Goal: Information Seeking & Learning: Find specific fact

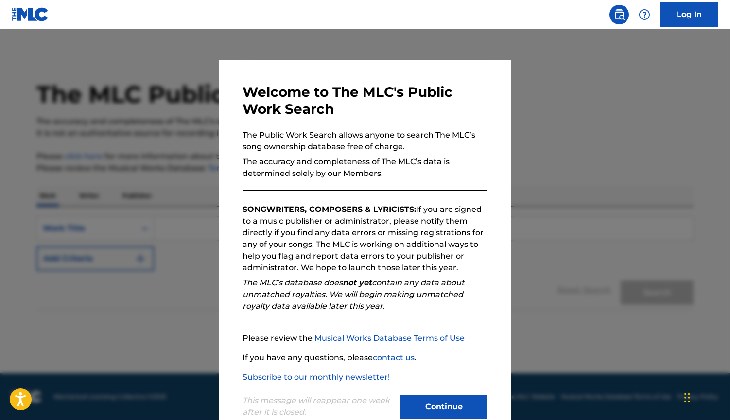
click at [428, 411] on button "Continue" at bounding box center [444, 407] width 88 height 24
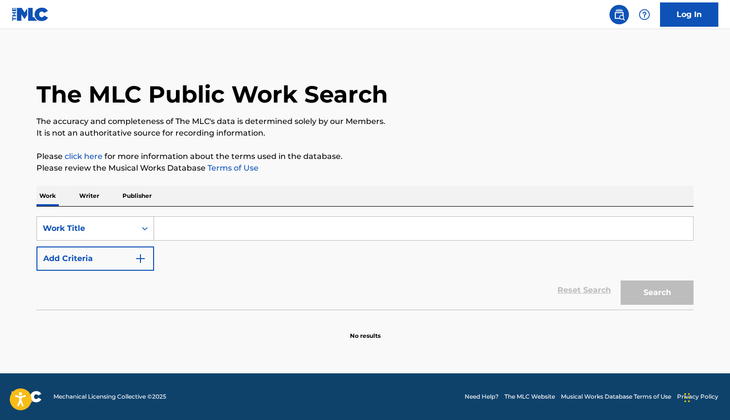
click at [142, 227] on icon "Search Form" at bounding box center [145, 229] width 10 height 10
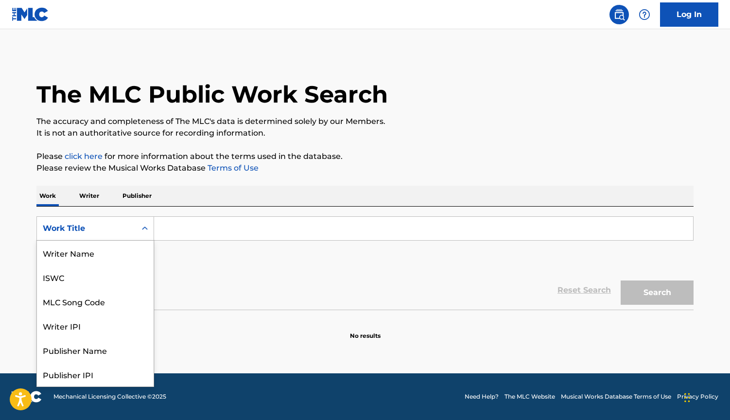
scroll to position [49, 0]
click at [70, 375] on div "Work Title" at bounding box center [95, 374] width 117 height 24
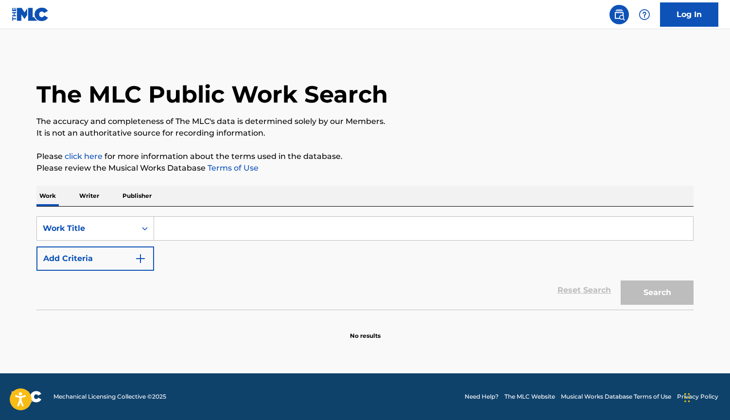
scroll to position [0, 0]
click at [174, 229] on input "Search Form" at bounding box center [423, 228] width 539 height 23
click at [87, 196] on p "Writer" at bounding box center [89, 196] width 26 height 20
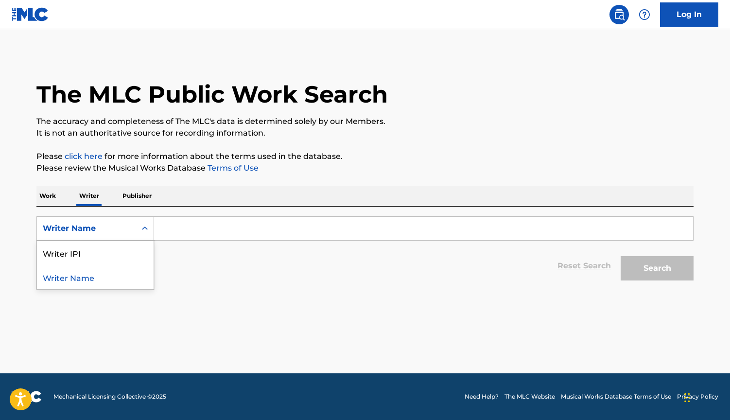
click at [148, 230] on icon "Search Form" at bounding box center [145, 229] width 10 height 10
click at [143, 230] on icon "Search Form" at bounding box center [145, 229] width 10 height 10
click at [191, 231] on input "Search Form" at bounding box center [423, 228] width 539 height 23
click at [146, 195] on p "Publisher" at bounding box center [137, 196] width 35 height 20
click at [139, 226] on div "Search Form" at bounding box center [145, 229] width 18 height 18
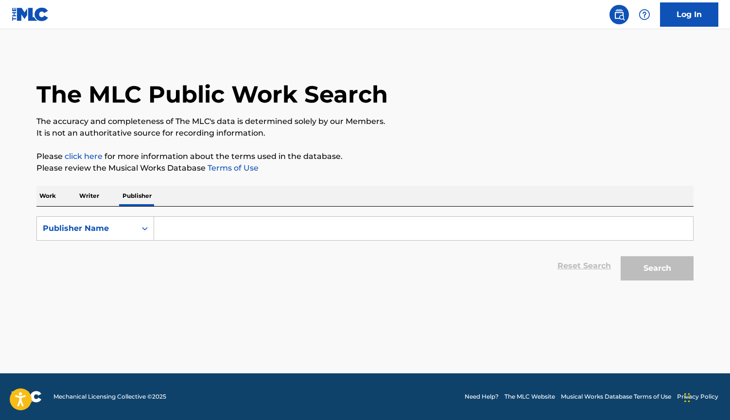
click at [88, 193] on p "Writer" at bounding box center [89, 196] width 26 height 20
click at [186, 233] on input "Search Form" at bounding box center [423, 228] width 539 height 23
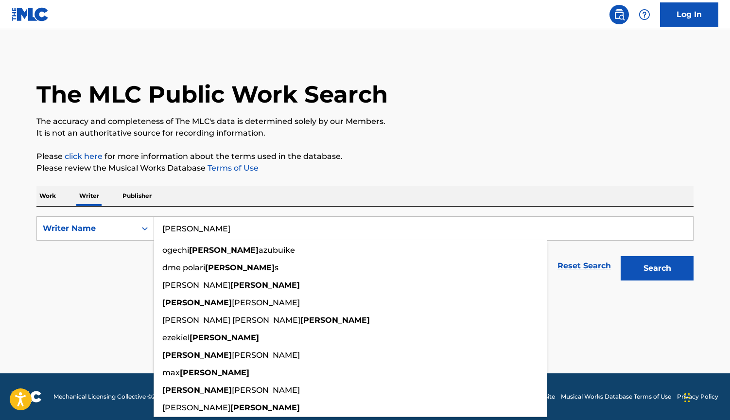
click at [657, 268] on button "Search" at bounding box center [657, 268] width 73 height 24
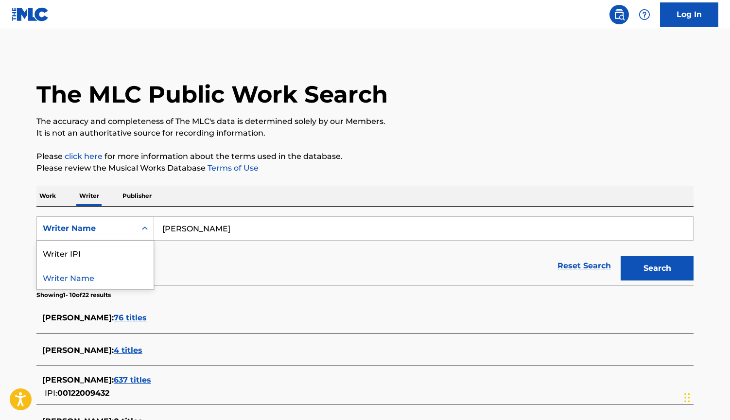
click at [141, 228] on icon "Search Form" at bounding box center [145, 229] width 10 height 10
drag, startPoint x: 201, startPoint y: 231, endPoint x: 119, endPoint y: 229, distance: 82.2
click at [119, 229] on div "SearchWithCriteria555a8b8f-f47f-4fb8-83ea-76a424ab7061 Writer Name cherrie" at bounding box center [364, 228] width 657 height 24
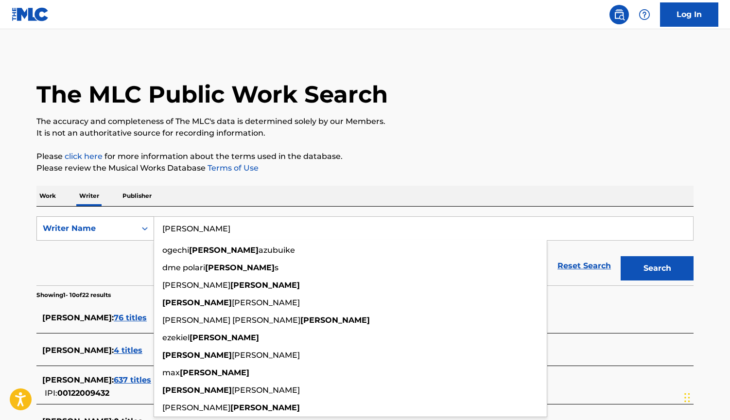
paste input "SHIRIIHAN MOHAMED ABDULLE"
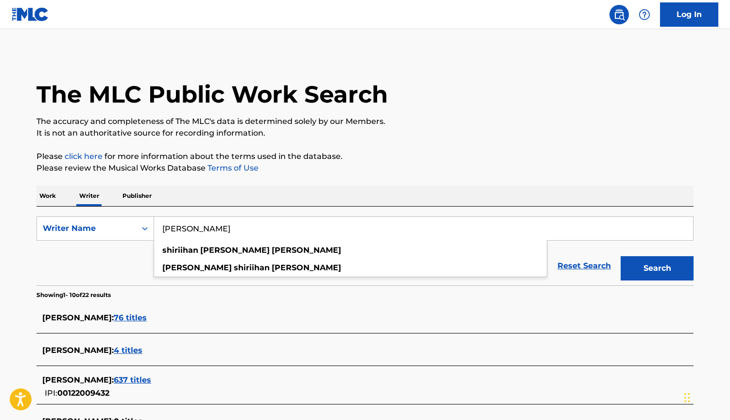
click at [654, 267] on button "Search" at bounding box center [657, 268] width 73 height 24
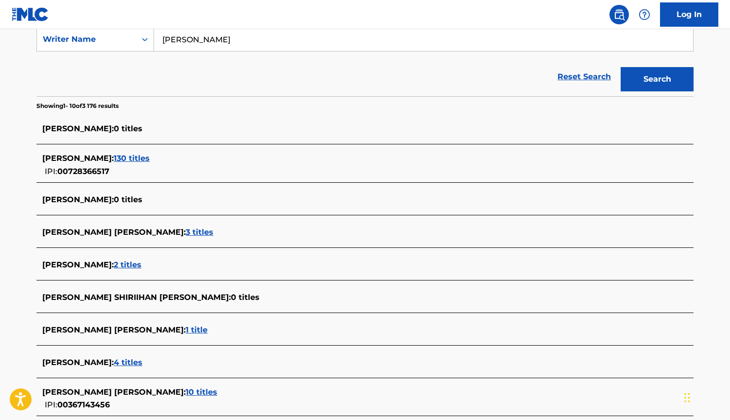
scroll to position [188, 0]
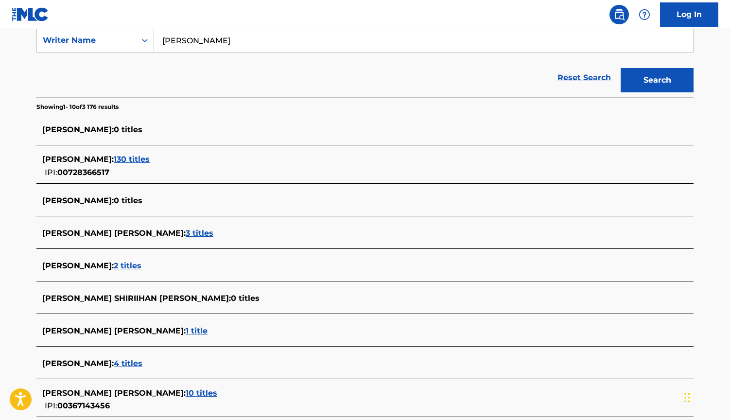
click at [150, 159] on span "130 titles" at bounding box center [132, 159] width 36 height 9
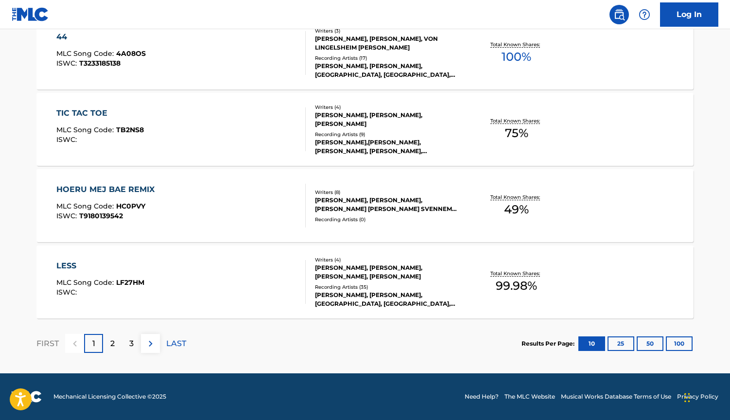
scroll to position [770, 0]
click at [113, 343] on p "2" at bounding box center [112, 344] width 4 height 12
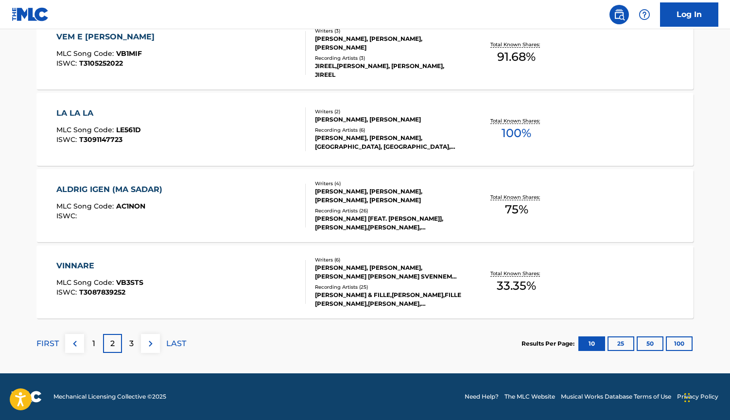
click at [126, 343] on div "3" at bounding box center [131, 343] width 19 height 19
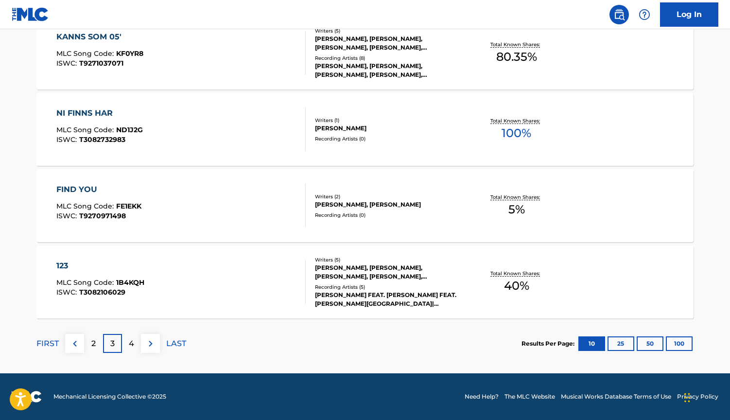
click at [129, 346] on p "4" at bounding box center [131, 344] width 5 height 12
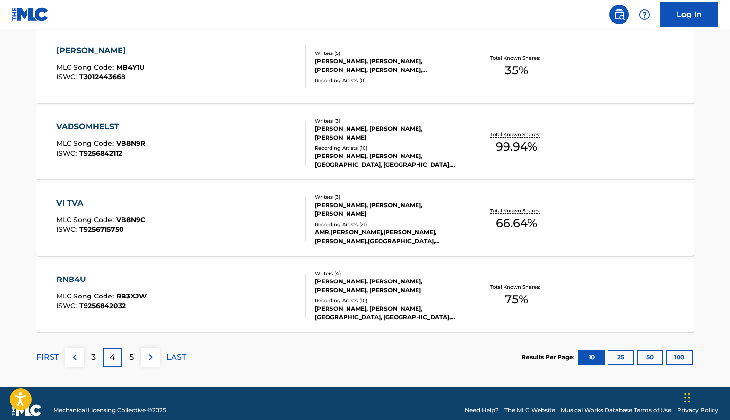
scroll to position [755, 0]
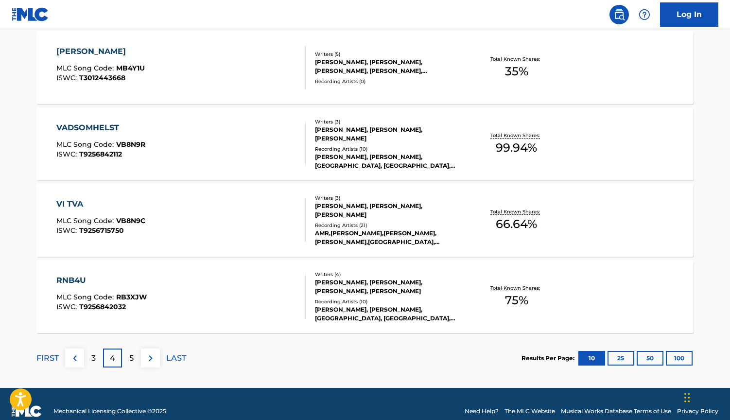
click at [133, 359] on p "5" at bounding box center [131, 358] width 4 height 12
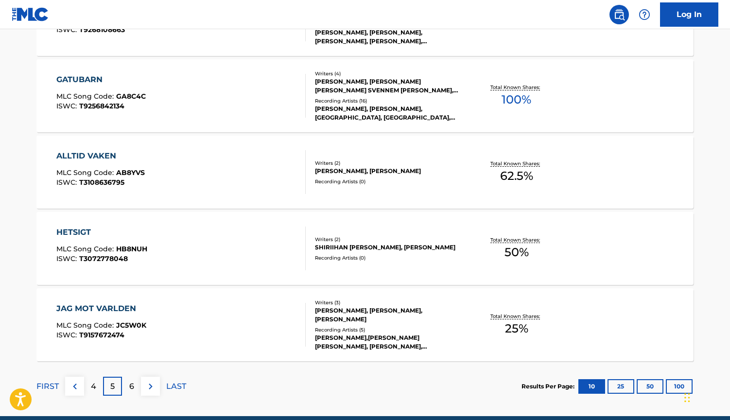
scroll to position [745, 0]
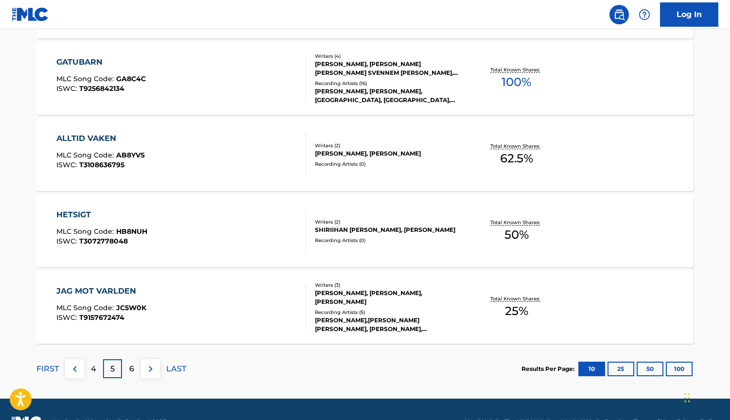
click at [135, 366] on div "6" at bounding box center [131, 368] width 19 height 19
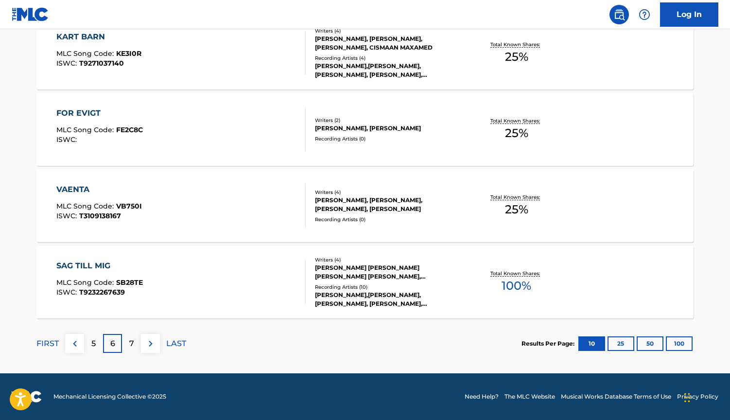
scroll to position [770, 0]
click at [132, 346] on p "7" at bounding box center [131, 344] width 5 height 12
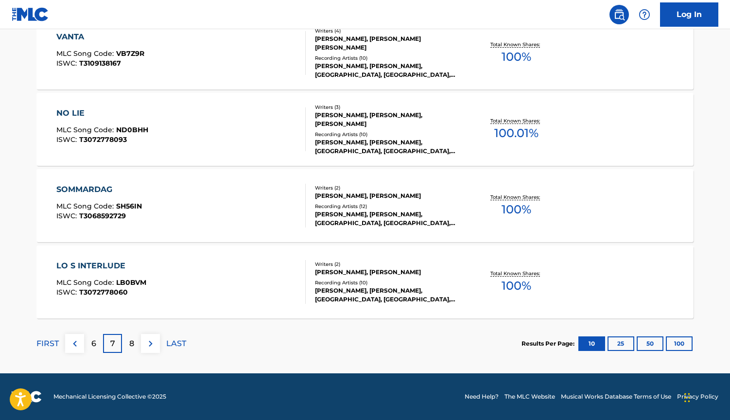
click at [131, 346] on p "8" at bounding box center [131, 344] width 5 height 12
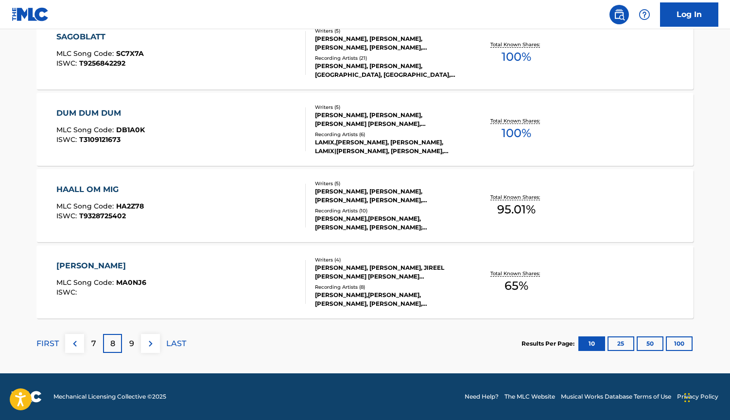
click at [129, 346] on p "9" at bounding box center [131, 344] width 5 height 12
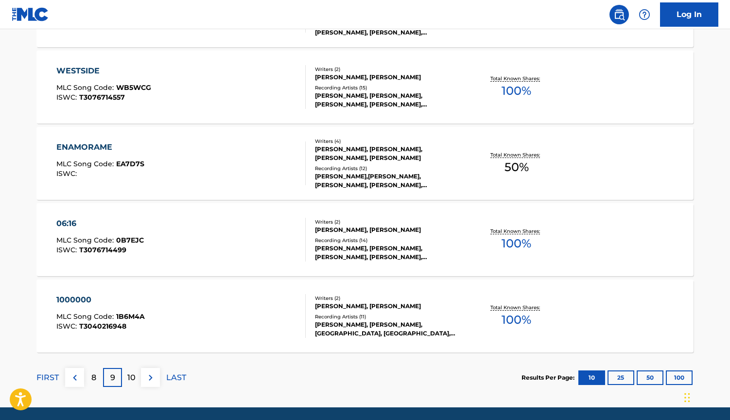
scroll to position [730, 0]
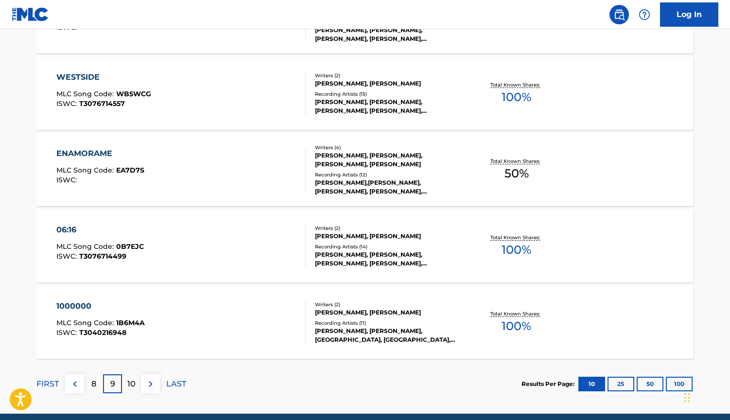
click at [131, 381] on p "10" at bounding box center [131, 384] width 8 height 12
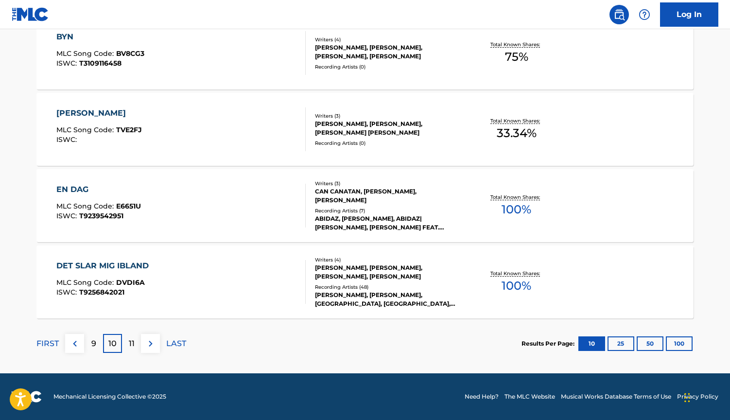
scroll to position [770, 0]
click at [132, 345] on p "11" at bounding box center [132, 344] width 6 height 12
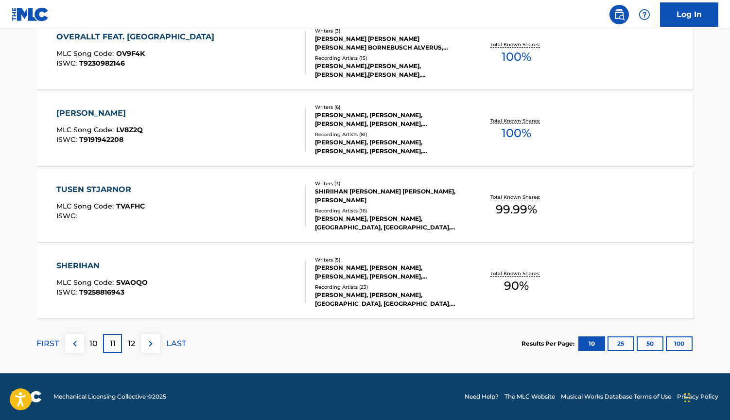
click at [132, 345] on p "12" at bounding box center [131, 344] width 7 height 12
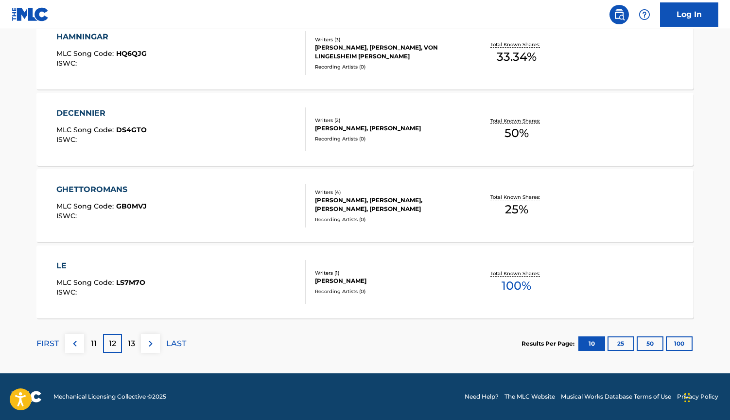
click at [132, 345] on p "13" at bounding box center [131, 344] width 7 height 12
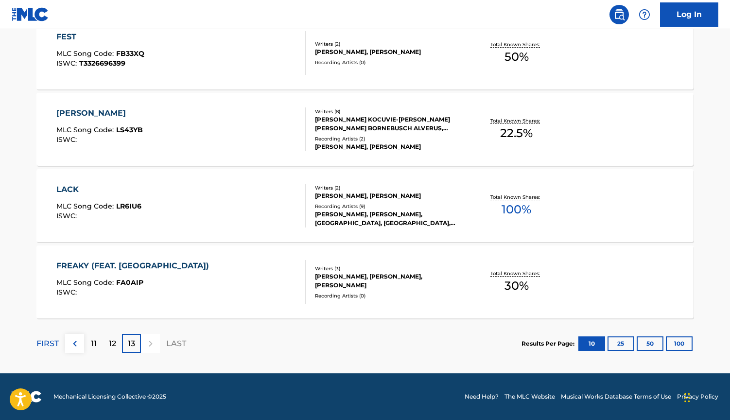
click at [132, 345] on p "13" at bounding box center [131, 344] width 7 height 12
click at [134, 344] on p "13" at bounding box center [131, 344] width 7 height 12
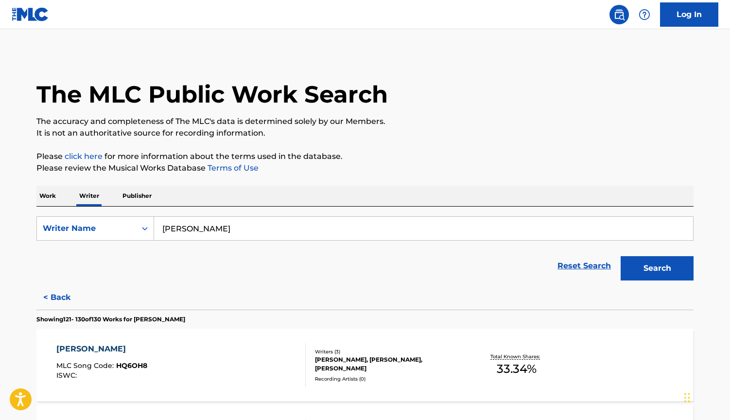
click at [358, 230] on input "SHIRIIHAN MOHAMED ABDULLE" at bounding box center [423, 228] width 539 height 23
click at [657, 268] on button "Search" at bounding box center [657, 268] width 73 height 24
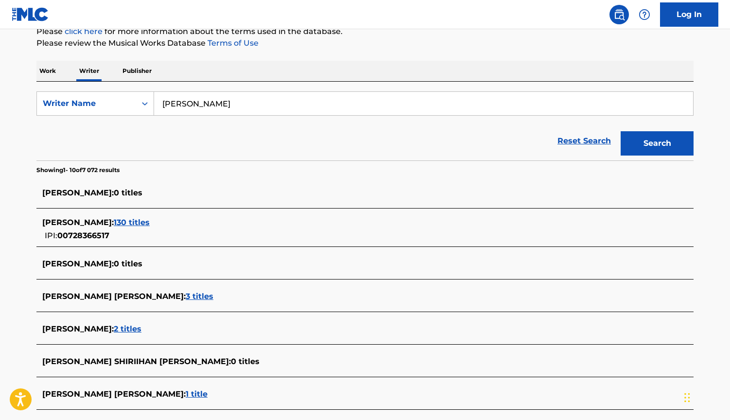
scroll to position [138, 0]
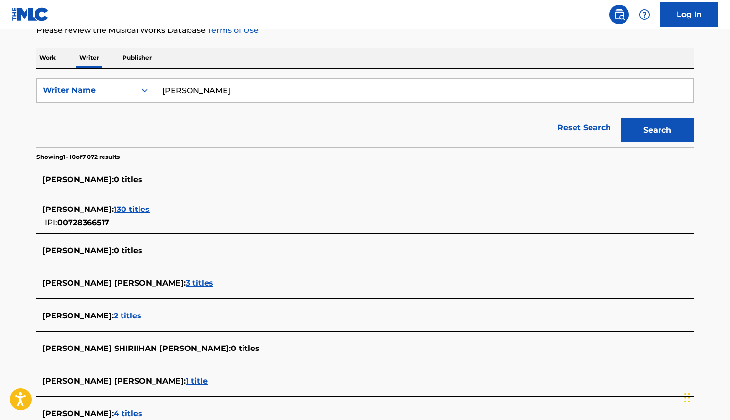
click at [141, 315] on span "2 titles" at bounding box center [128, 315] width 28 height 9
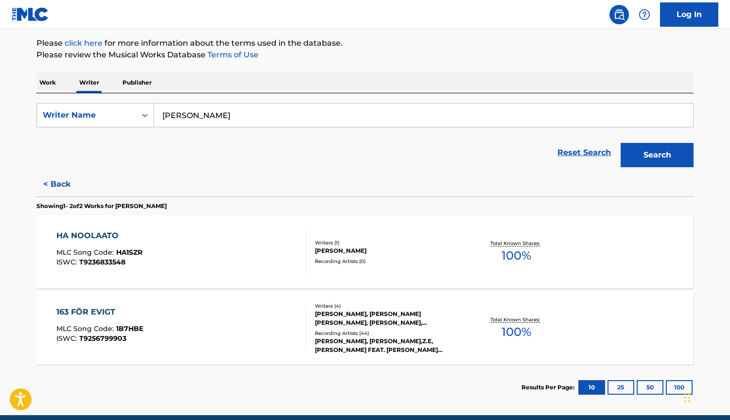
scroll to position [113, 0]
click at [61, 184] on button "< Back" at bounding box center [65, 184] width 58 height 24
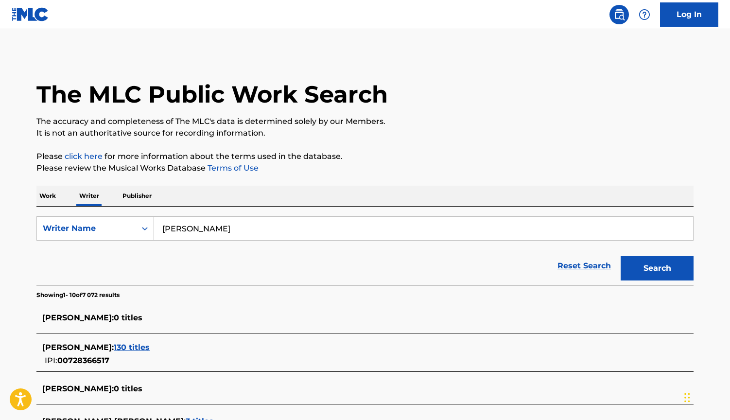
scroll to position [0, 0]
drag, startPoint x: 343, startPoint y: 231, endPoint x: 155, endPoint y: 225, distance: 188.7
click at [155, 225] on input "SHIRIIHAN MOHAMED ABDULLE lamna han" at bounding box center [423, 228] width 539 height 23
type input "amr badr"
click at [178, 249] on strong "amr" at bounding box center [170, 249] width 17 height 9
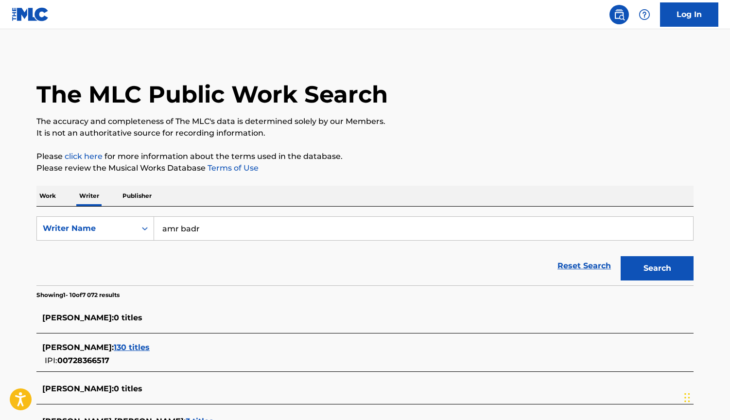
drag, startPoint x: 178, startPoint y: 249, endPoint x: 652, endPoint y: 265, distance: 474.3
click at [652, 265] on button "Search" at bounding box center [657, 268] width 73 height 24
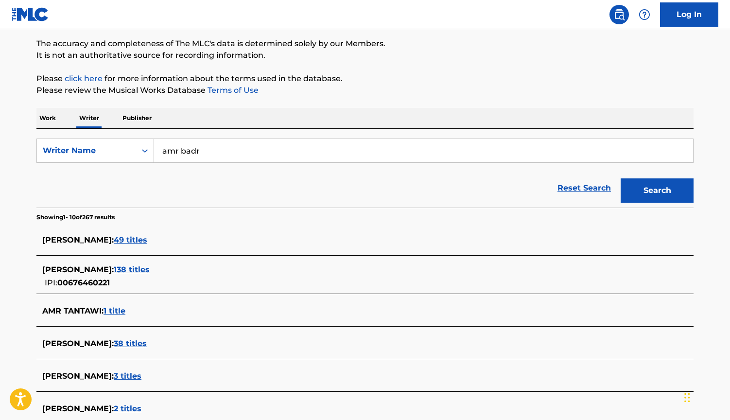
scroll to position [86, 0]
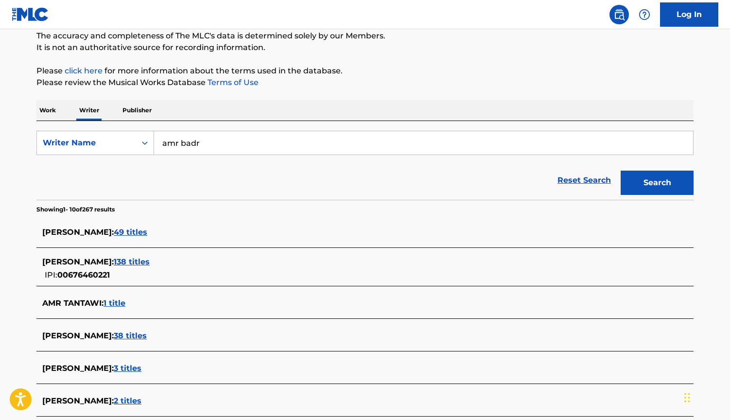
click at [114, 260] on span "138 titles" at bounding box center [132, 261] width 36 height 9
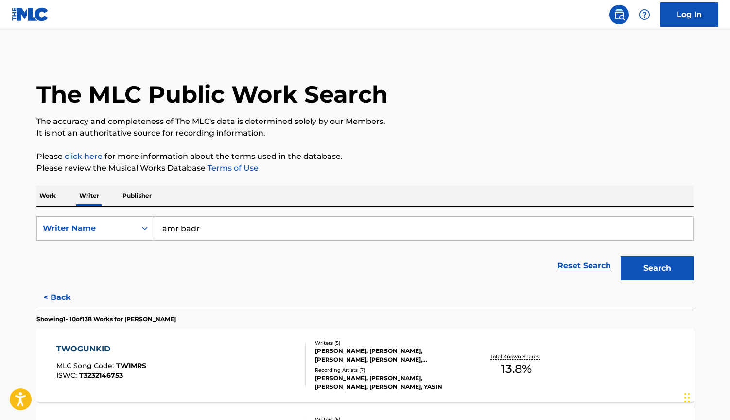
scroll to position [0, 0]
click at [43, 194] on p "Work" at bounding box center [47, 196] width 22 height 20
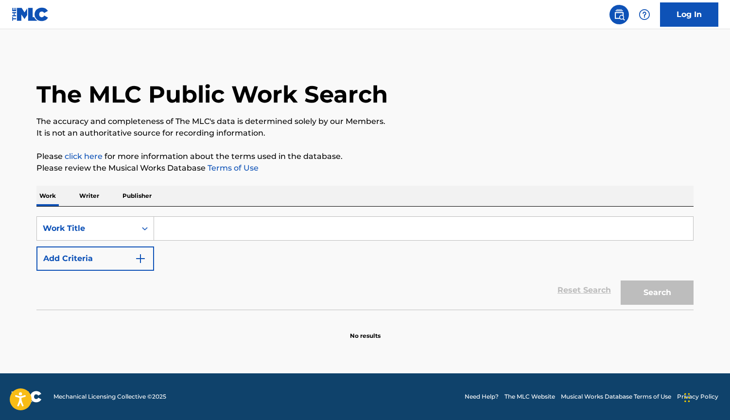
click at [188, 228] on input "Search Form" at bounding box center [423, 228] width 539 height 23
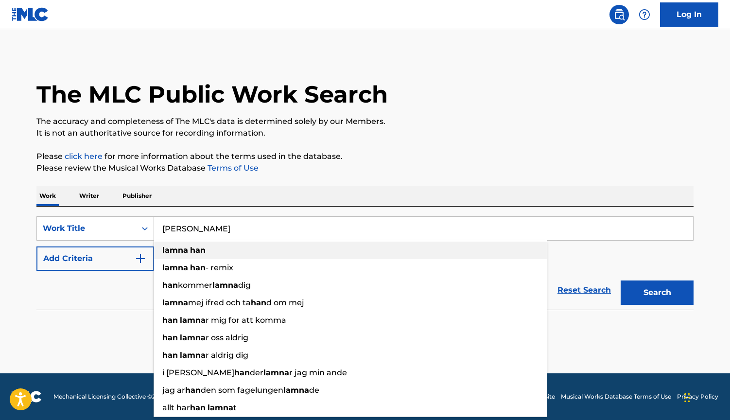
click at [184, 250] on strong "lamna" at bounding box center [175, 249] width 26 height 9
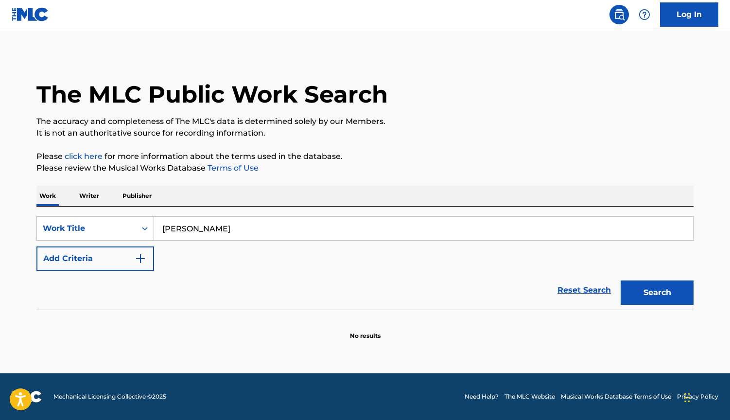
click at [661, 294] on button "Search" at bounding box center [657, 292] width 73 height 24
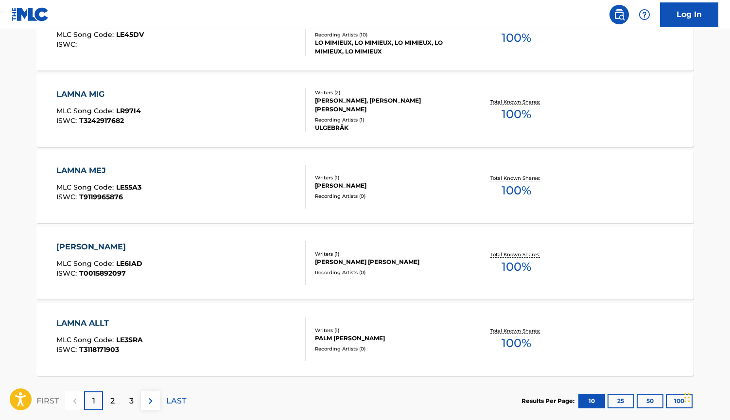
scroll to position [730, 0]
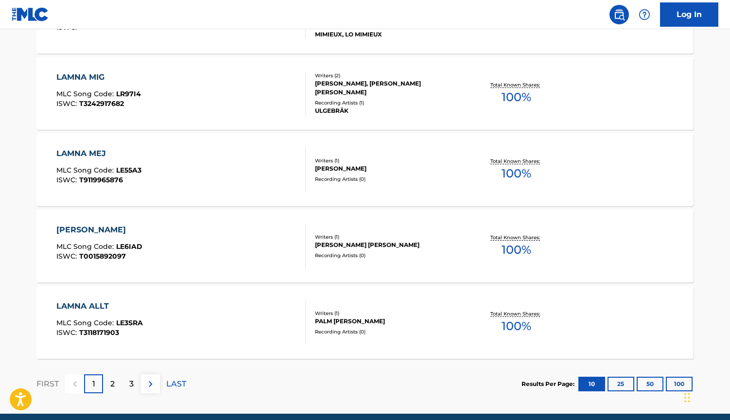
click at [112, 379] on p "2" at bounding box center [112, 384] width 4 height 12
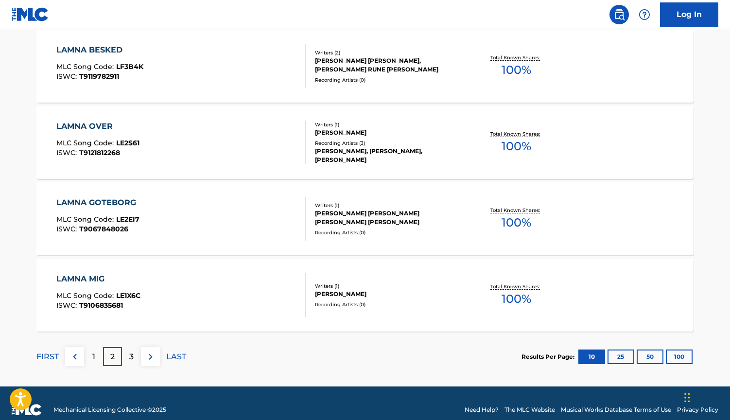
scroll to position [759, 0]
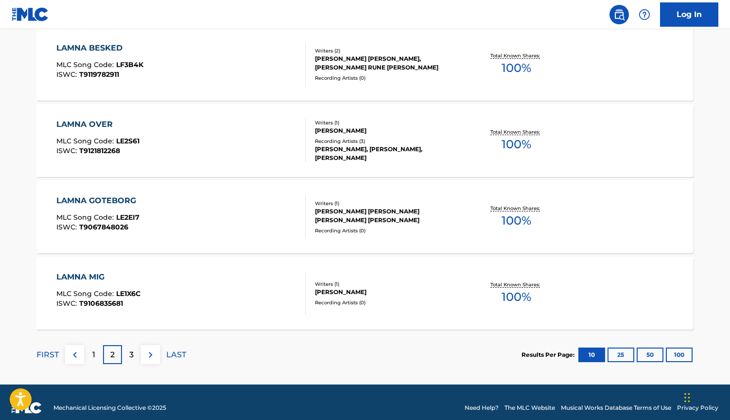
click at [133, 354] on p "3" at bounding box center [131, 355] width 4 height 12
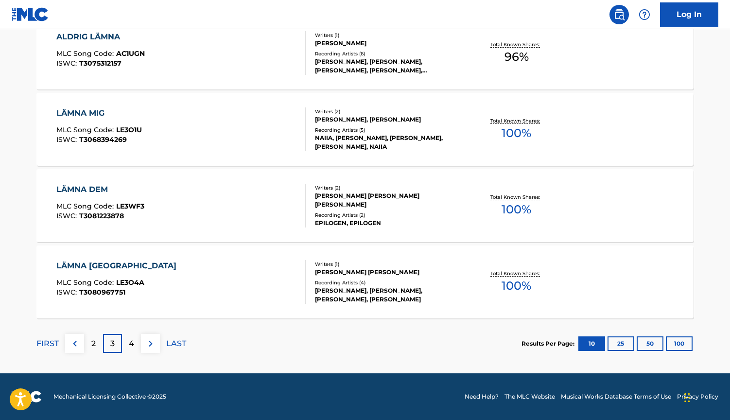
scroll to position [770, 0]
click at [133, 346] on p "4" at bounding box center [131, 344] width 5 height 12
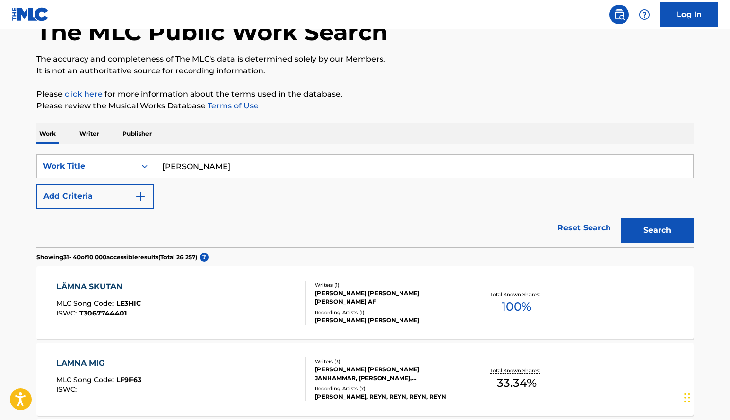
scroll to position [66, 0]
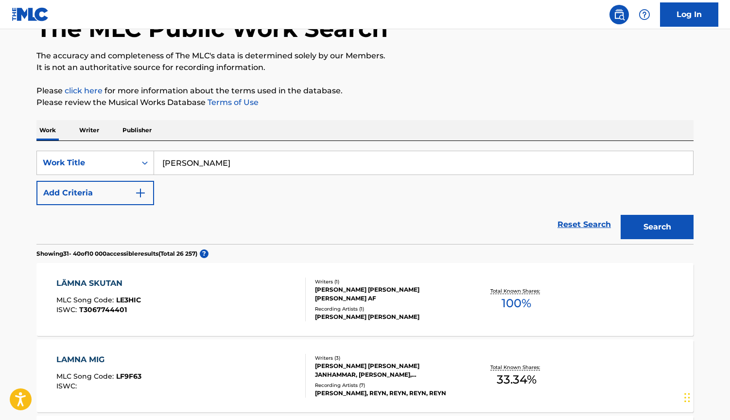
click at [171, 167] on input "lamna han" at bounding box center [423, 162] width 539 height 23
type input "lämna han"
click at [657, 227] on button "Search" at bounding box center [657, 227] width 73 height 24
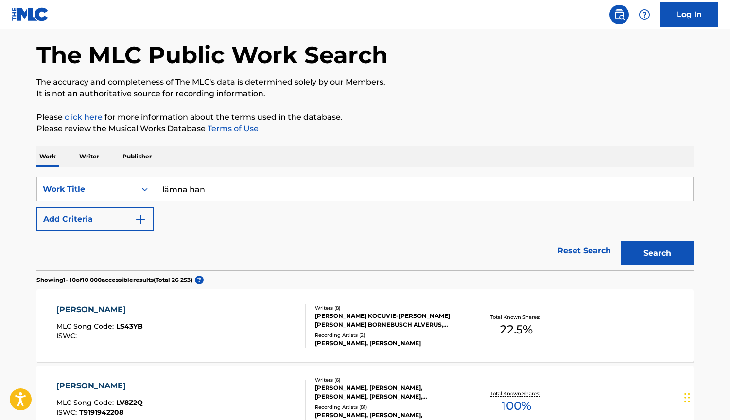
scroll to position [40, 0]
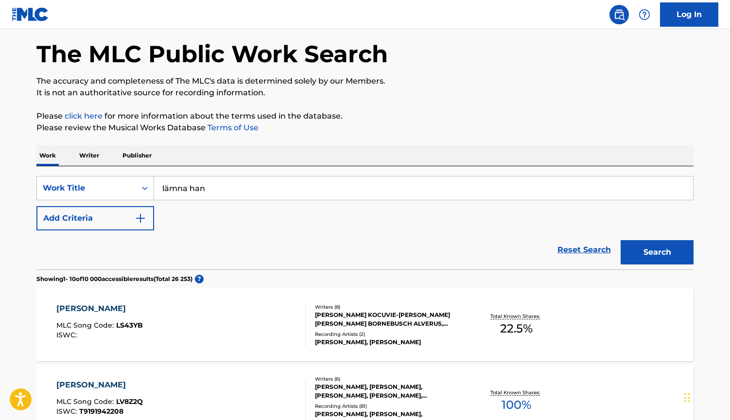
click at [351, 321] on div "LESLIE KOCUVIE-TAY, ISAK PETER SEBASTIAN BORNEBUSCH ALVERUS, SHIRIIHAN MOHAMED …" at bounding box center [388, 320] width 147 height 18
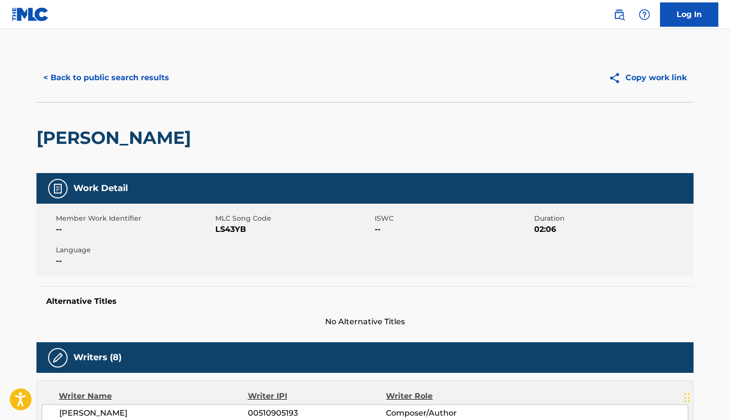
click at [107, 80] on button "< Back to public search results" at bounding box center [106, 78] width 140 height 24
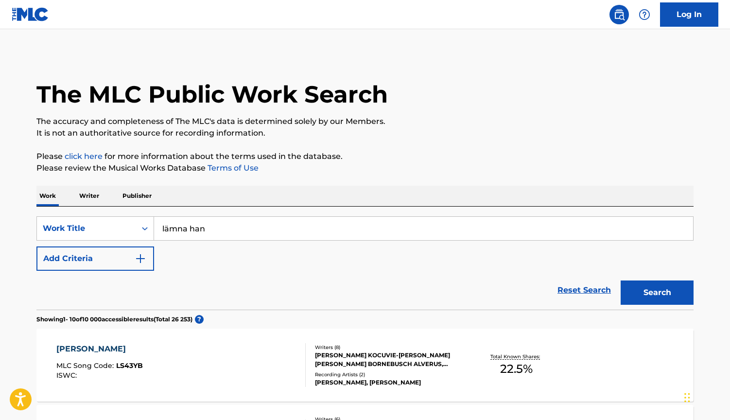
click at [138, 260] on img "Search Form" at bounding box center [141, 259] width 12 height 12
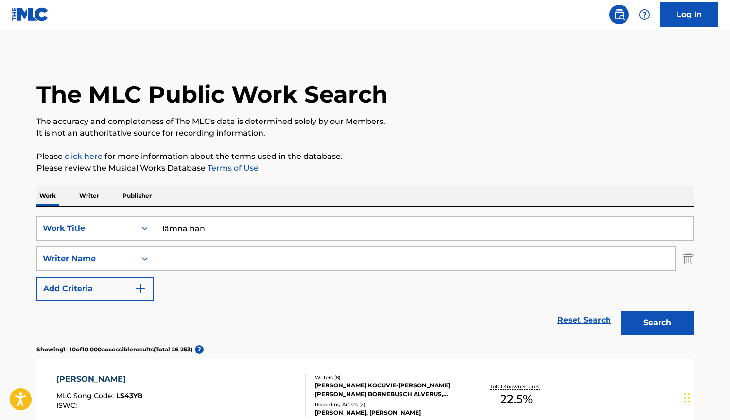
click at [205, 263] on input "Search Form" at bounding box center [414, 258] width 521 height 23
paste input "SHIRIIHAN MOHAMED ABDULLE"
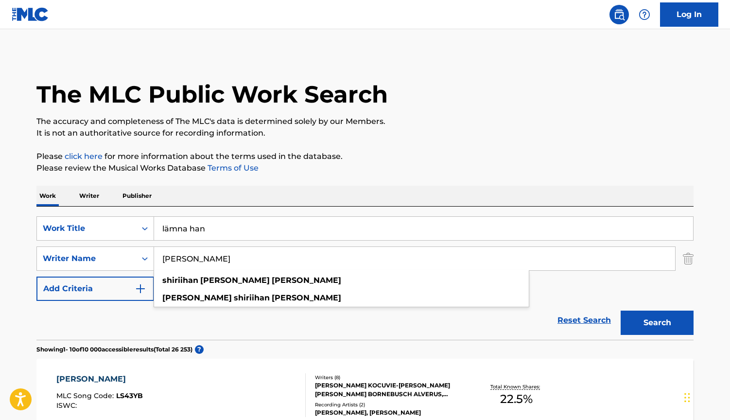
type input "SHIRIIHAN MOHAMED ABDULLE"
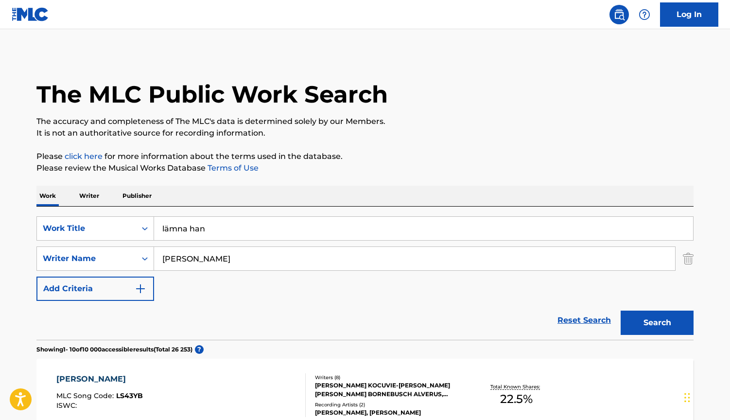
click at [644, 318] on button "Search" at bounding box center [657, 323] width 73 height 24
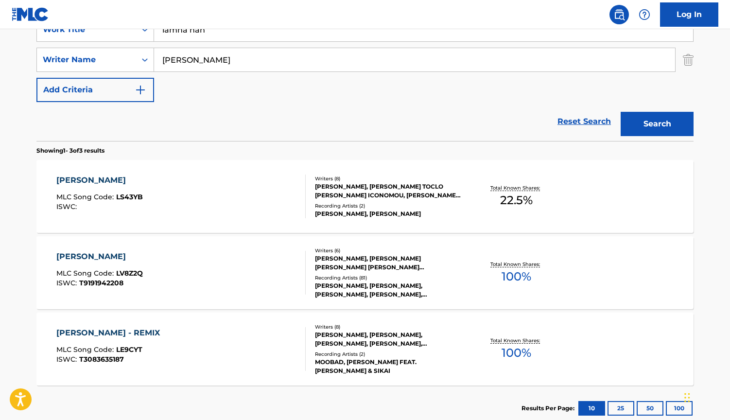
scroll to position [217, 0]
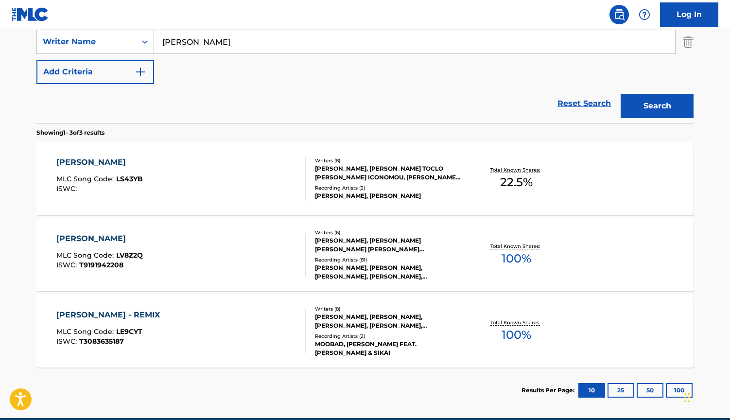
click at [346, 243] on div "SPIRIDON ICONOMOU, AMR BADR, SONNY FAHLBERG, ISAK PETER SEBASTIAN BORNEBUSCH AL…" at bounding box center [388, 245] width 147 height 18
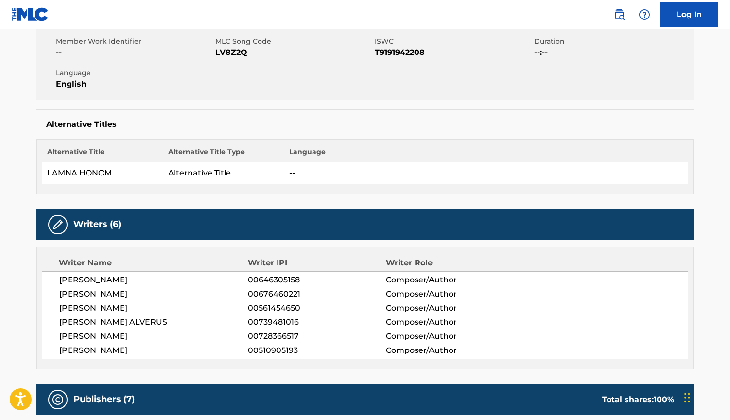
scroll to position [182, 0]
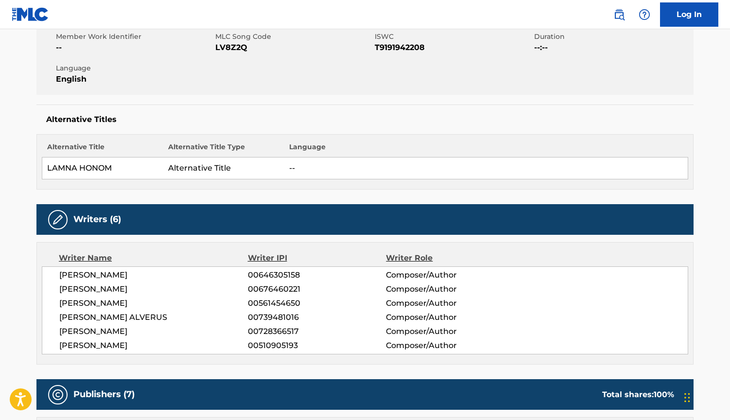
drag, startPoint x: 189, startPoint y: 342, endPoint x: 62, endPoint y: 340, distance: 127.4
click at [62, 337] on span "SHIRIIHAN MOHAMED ABDULLE" at bounding box center [153, 332] width 189 height 12
click at [157, 323] on span "ISAK PETER SEBASTIAN BORNEBUSCH ALVERUS" at bounding box center [153, 318] width 189 height 12
drag, startPoint x: 188, startPoint y: 343, endPoint x: 58, endPoint y: 341, distance: 129.8
click at [58, 341] on div "SPIRIDON ICONOMOU 00646305158 Composer/Author AMR BADR 00676460221 Composer/Aut…" at bounding box center [365, 310] width 647 height 88
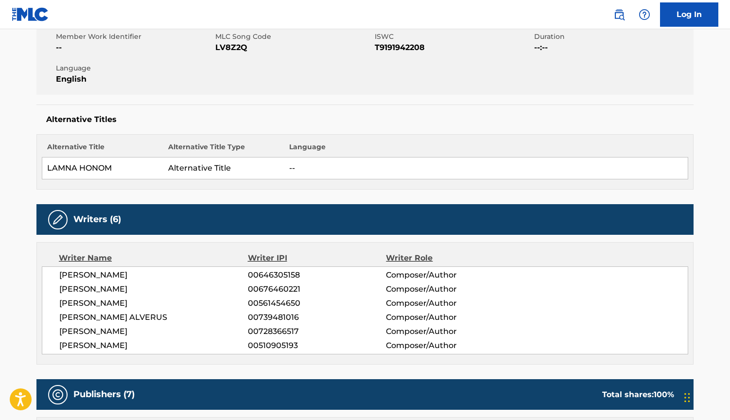
copy span "SHIRIIHAN MOHAMED ABDULLE"
